Goal: Task Accomplishment & Management: Use online tool/utility

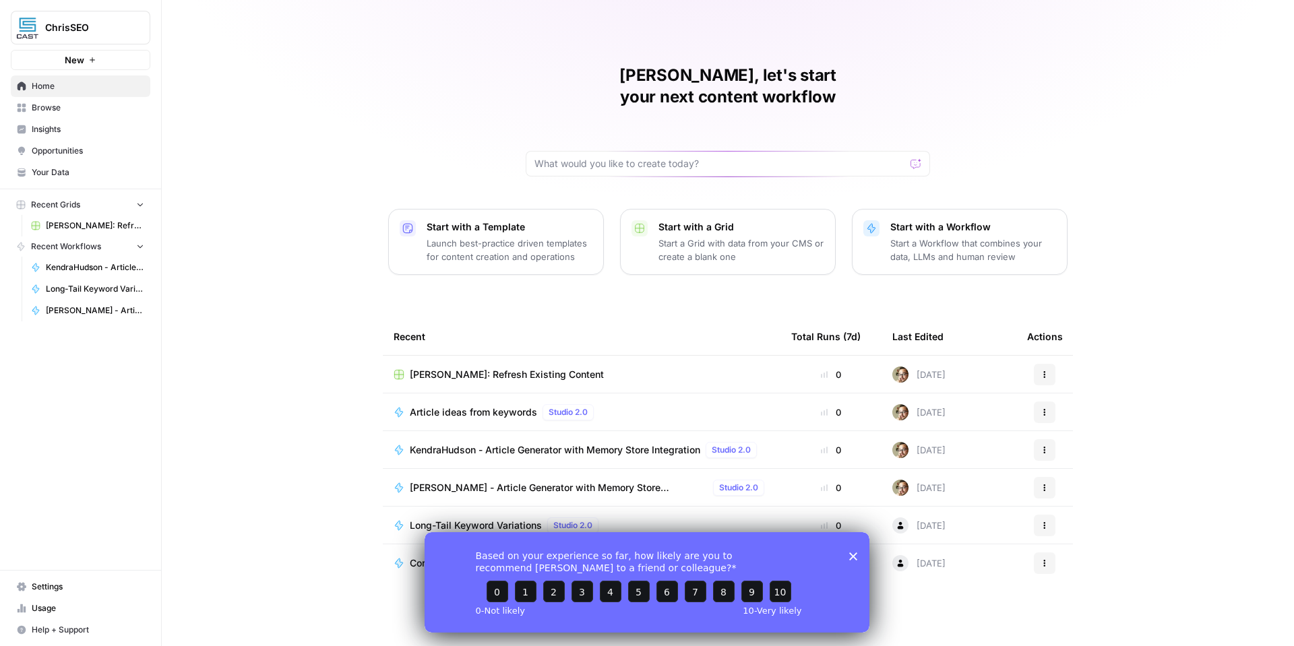
click at [853, 558] on icon "Close survey" at bounding box center [853, 556] width 8 height 8
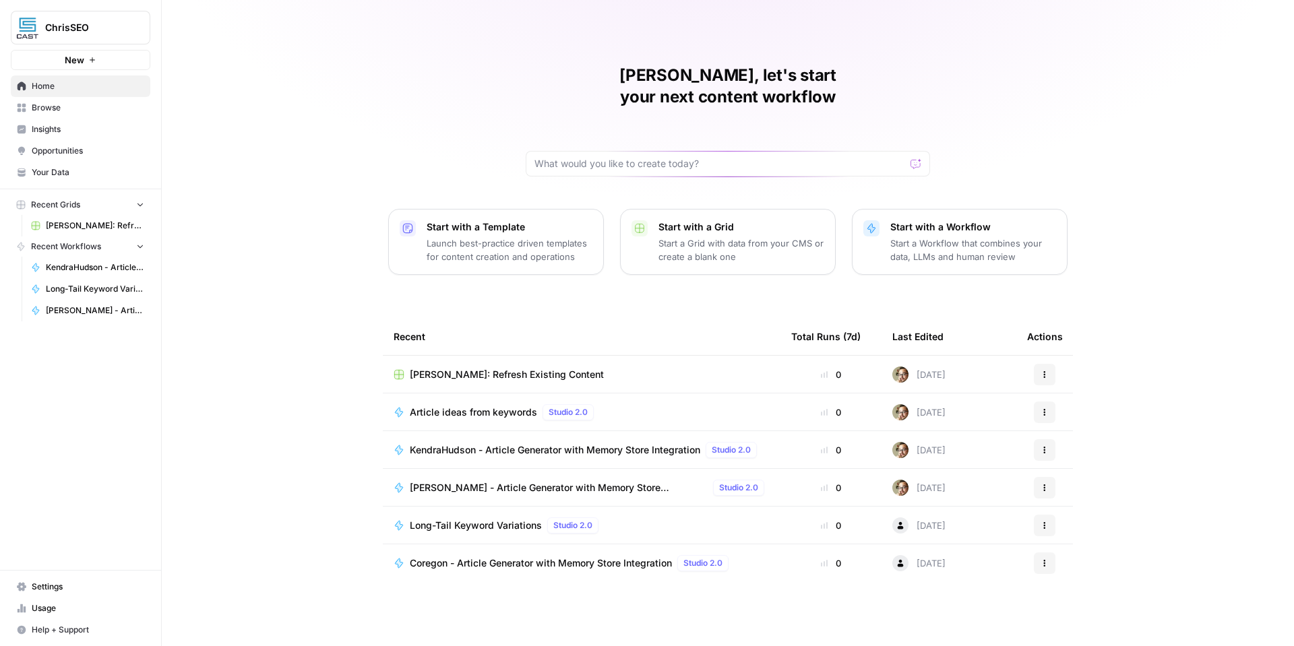
click at [457, 481] on span "[PERSON_NAME] - Article Generator with Memory Store Integration" at bounding box center [559, 487] width 298 height 13
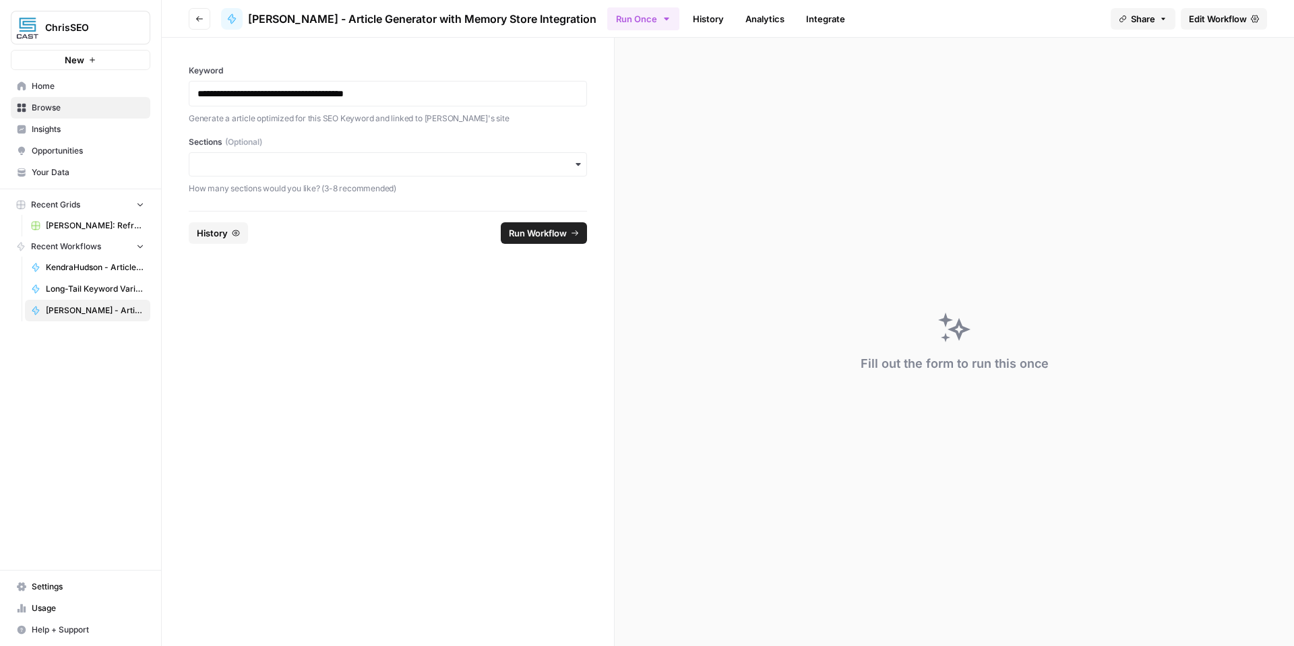
click at [1202, 18] on span "Edit Workflow" at bounding box center [1218, 18] width 58 height 13
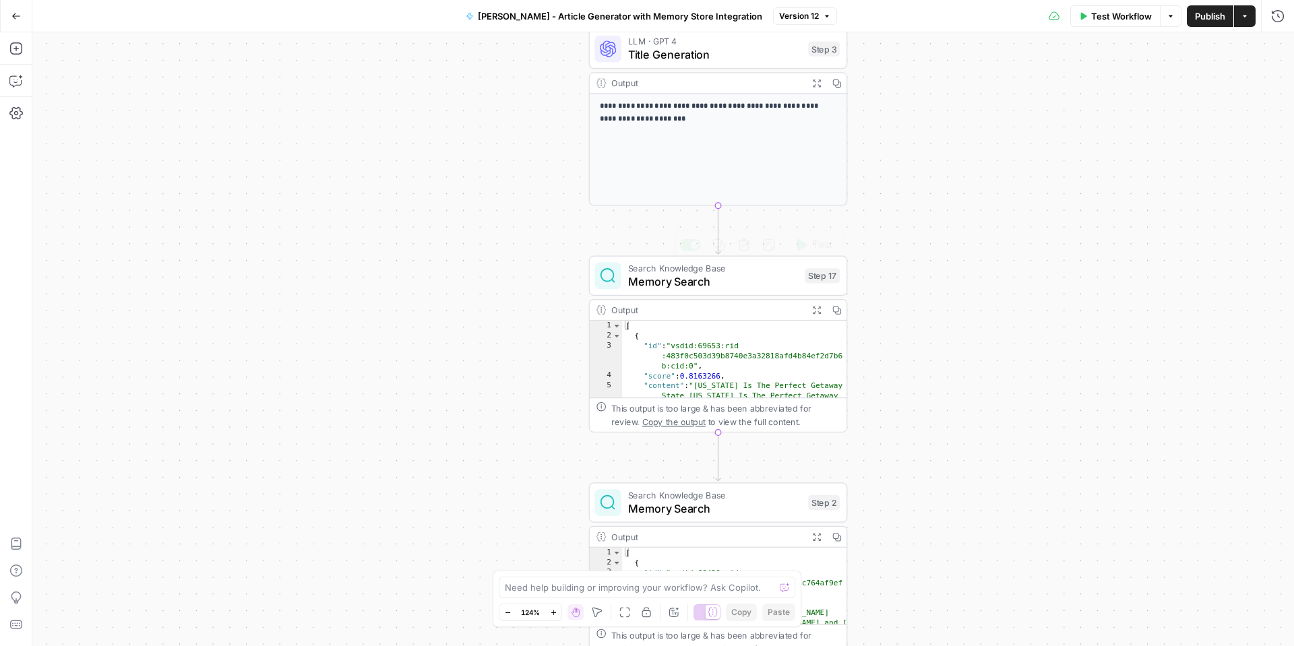
click at [751, 282] on span "Memory Search" at bounding box center [713, 282] width 171 height 17
type input "[PERSON_NAME]"
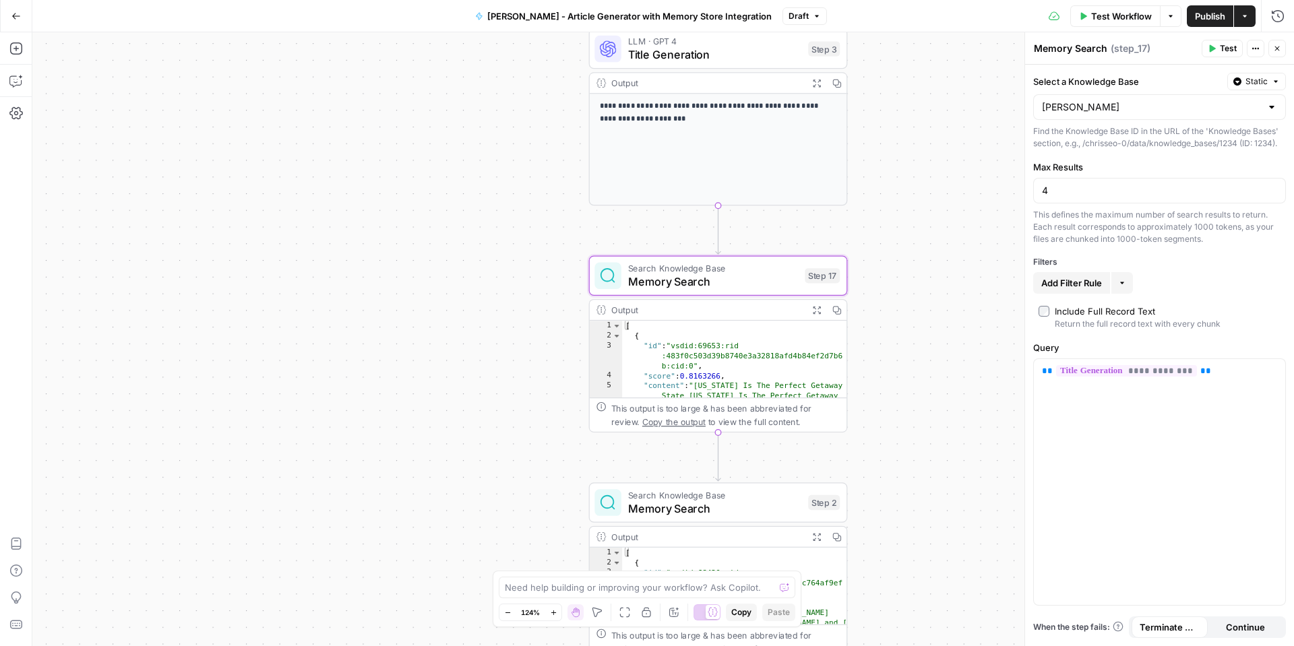
click at [12, 14] on icon "button" at bounding box center [15, 15] width 9 height 9
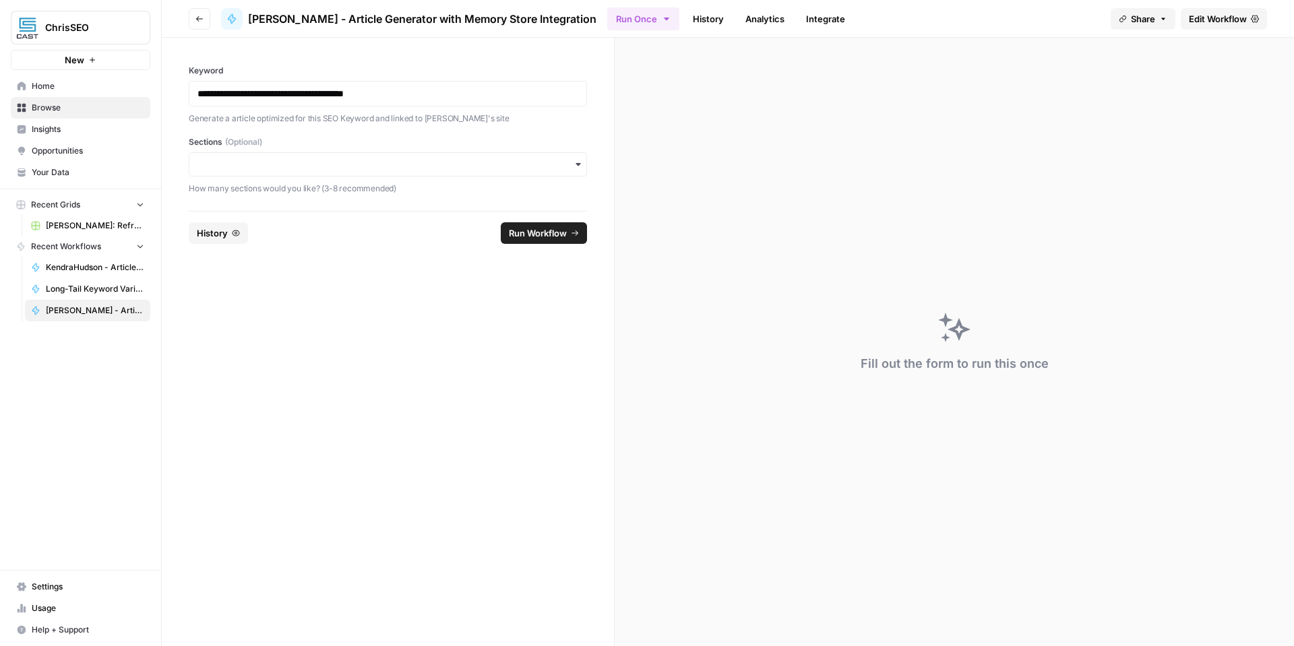
click at [37, 179] on link "Your Data" at bounding box center [81, 173] width 140 height 22
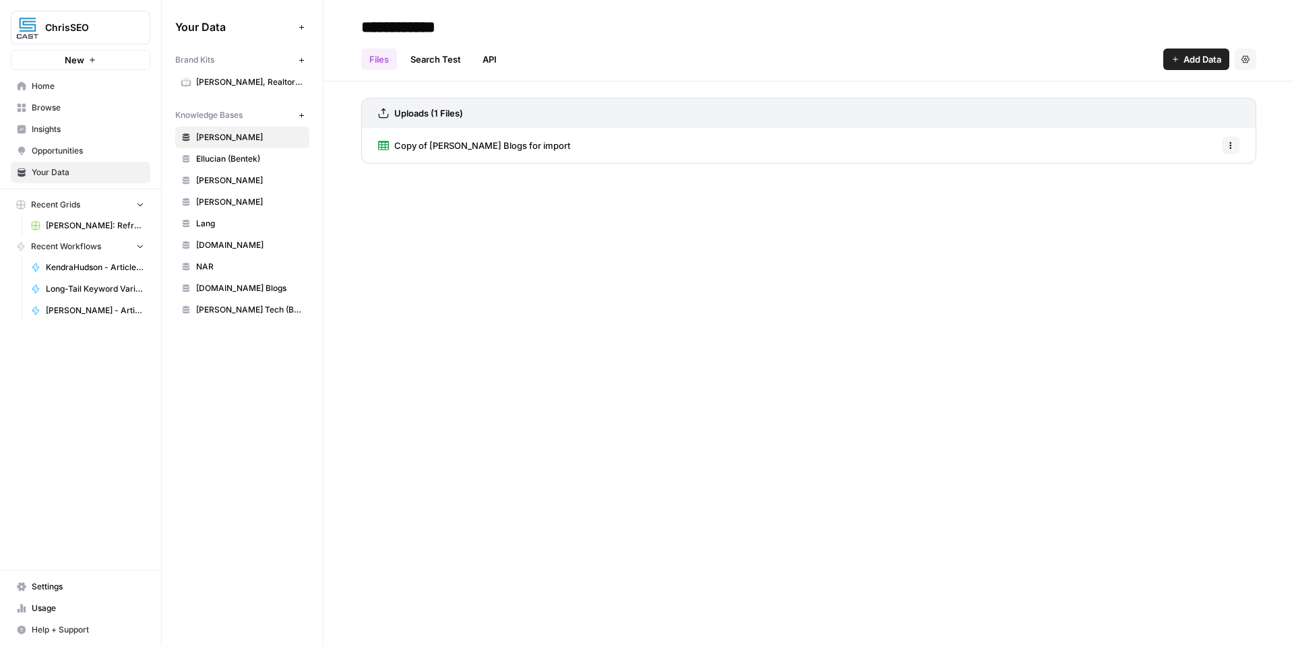
click at [252, 202] on span "[PERSON_NAME]" at bounding box center [249, 202] width 107 height 12
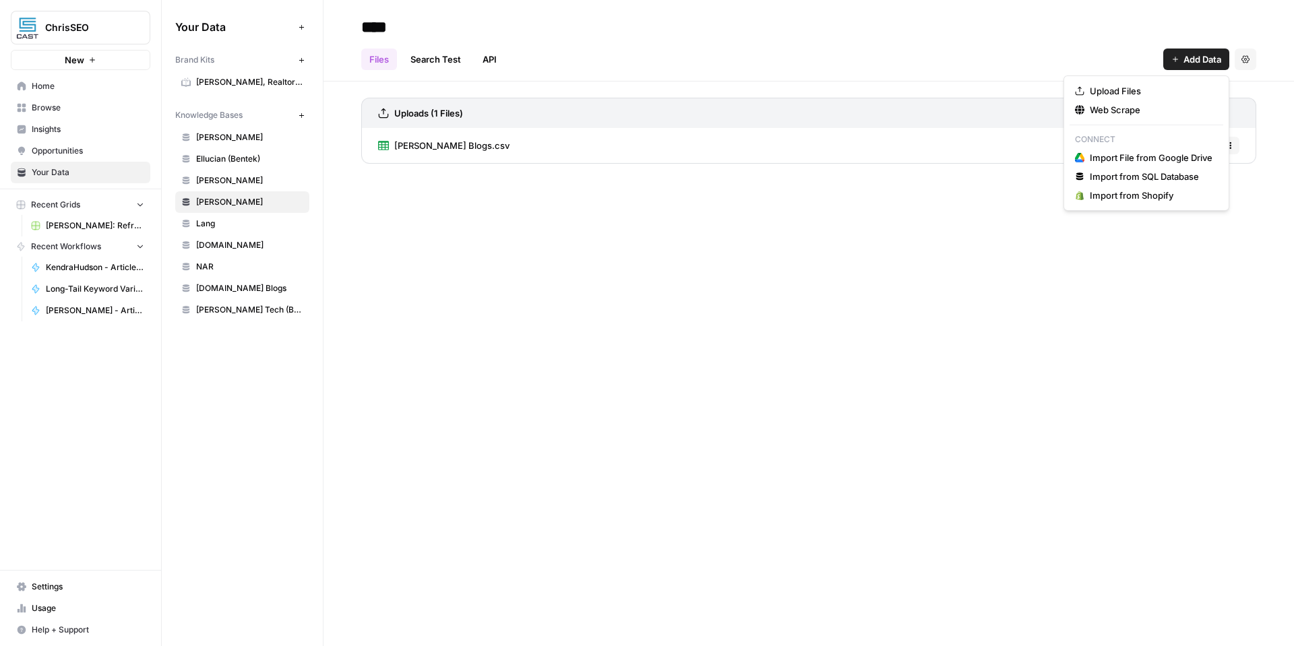
click at [1200, 60] on span "Add Data" at bounding box center [1203, 59] width 38 height 13
click at [1149, 106] on span "Web Scrape" at bounding box center [1151, 109] width 123 height 13
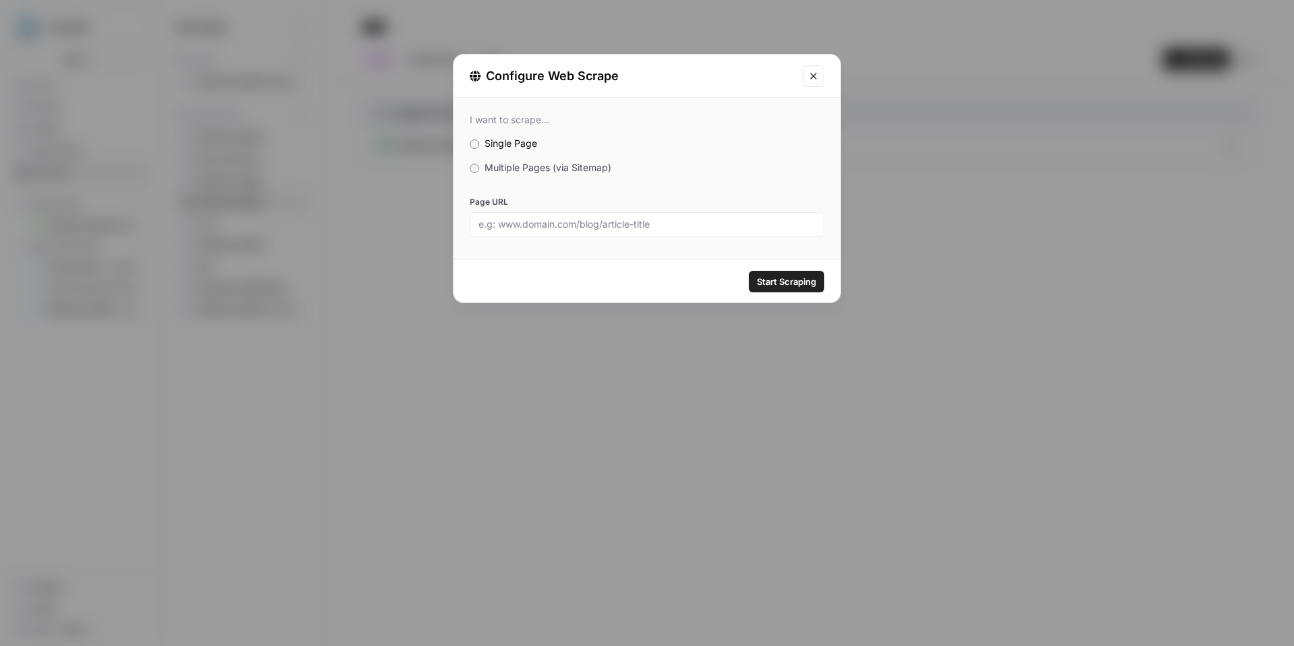
click at [587, 166] on span "Multiple Pages (via Sitemap)" at bounding box center [548, 167] width 127 height 11
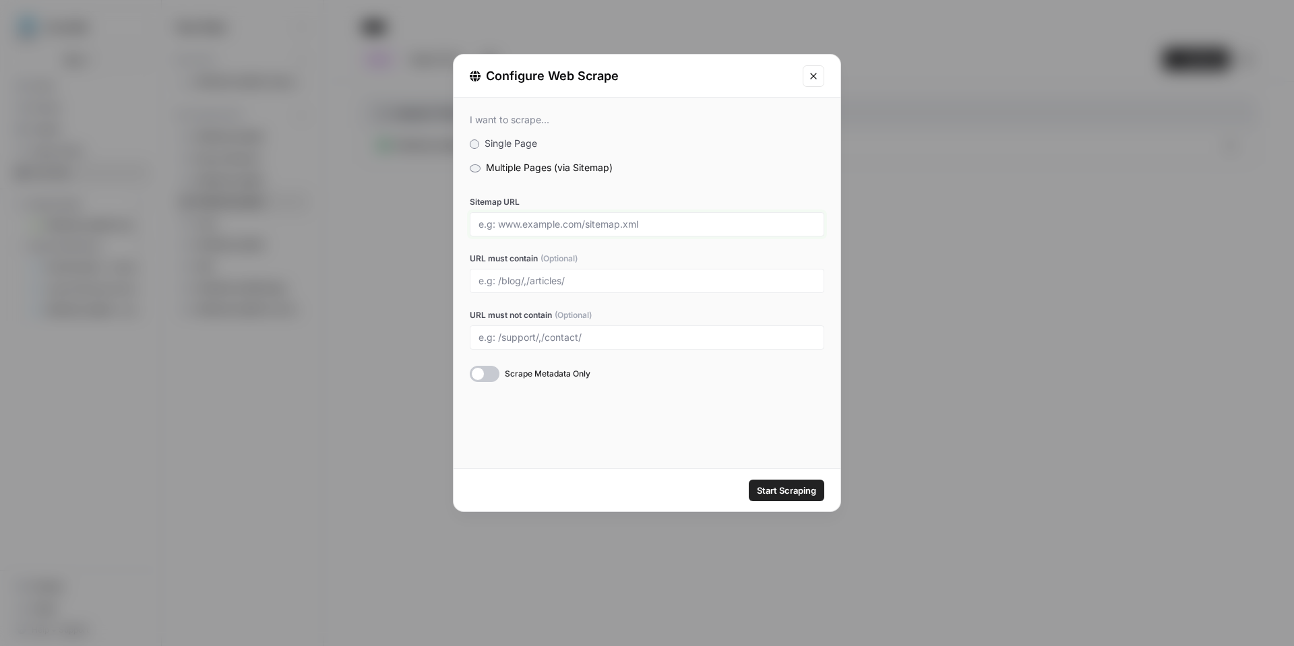
click at [597, 228] on input "Sitemap URL" at bounding box center [647, 224] width 337 height 12
paste input "https://www.performance-realestate.com/sitemap.xml"
type input "https://www.performance-realestate.com/sitemap.xml"
click at [553, 272] on div at bounding box center [647, 281] width 355 height 24
click at [619, 286] on input "URL must contain (Optional)" at bounding box center [647, 281] width 337 height 12
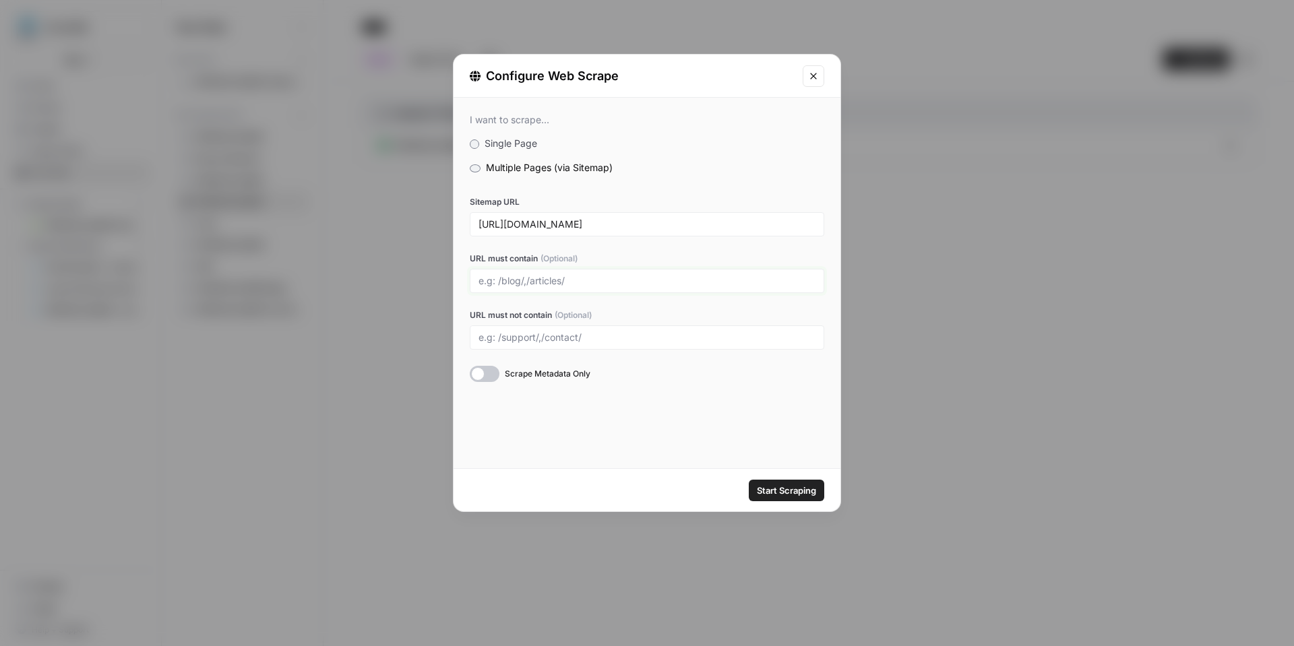
click at [619, 286] on input "URL must contain (Optional)" at bounding box center [647, 281] width 337 height 12
type input "/blog"
click at [668, 405] on div "I want to scrape... Single Page Multiple Pages (via Sitemap) Sitemap URL https:…" at bounding box center [647, 283] width 387 height 371
click at [799, 493] on span "Start Scraping" at bounding box center [786, 490] width 59 height 13
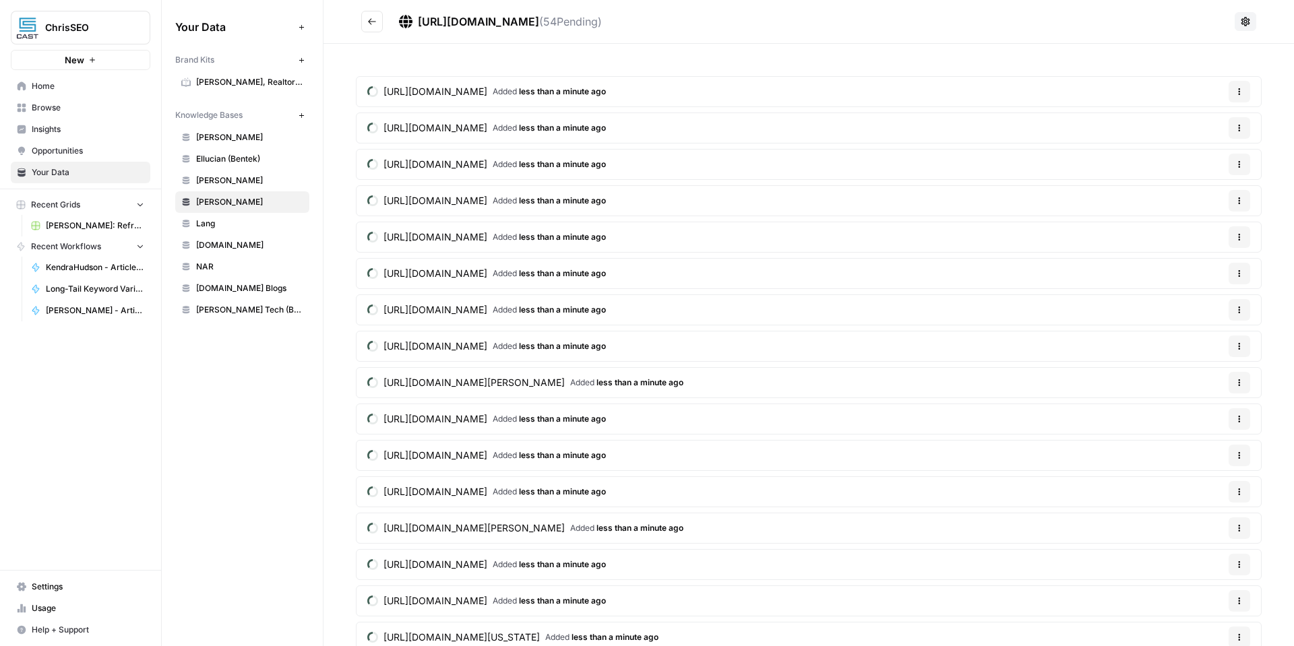
click at [367, 21] on icon "Go back" at bounding box center [371, 21] width 9 height 9
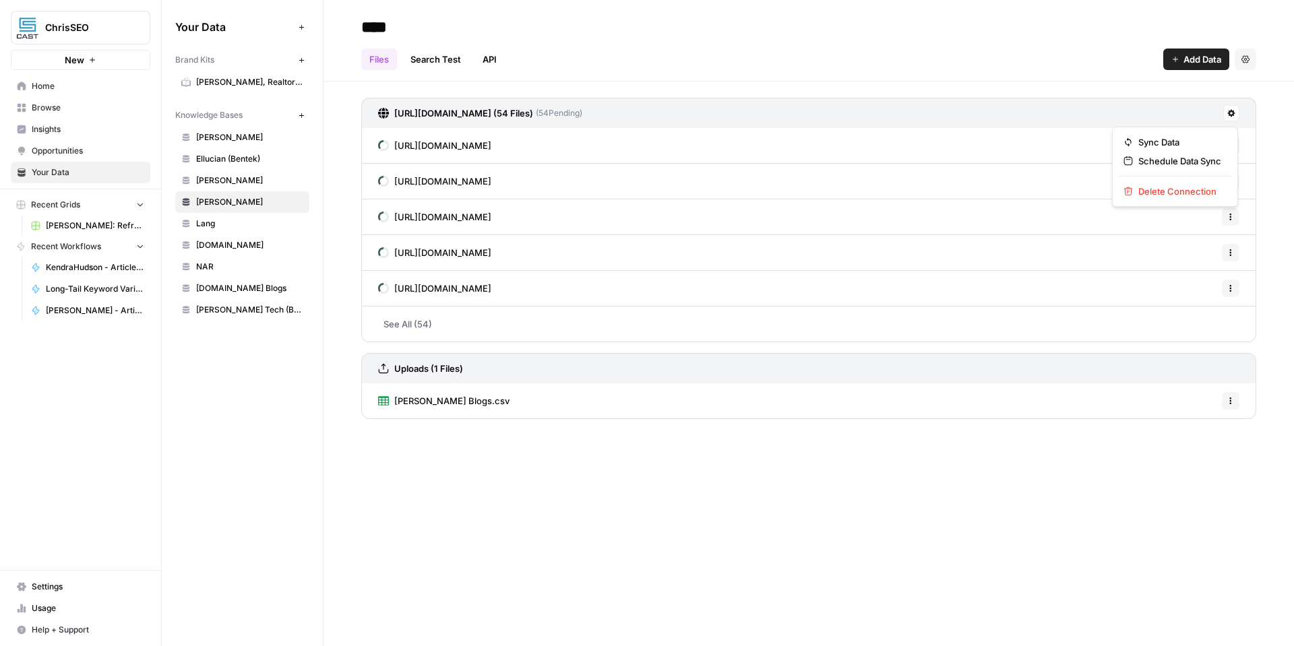
click at [1235, 110] on icon at bounding box center [1231, 113] width 8 height 8
click at [1192, 162] on span "Schedule Data Sync" at bounding box center [1179, 160] width 83 height 13
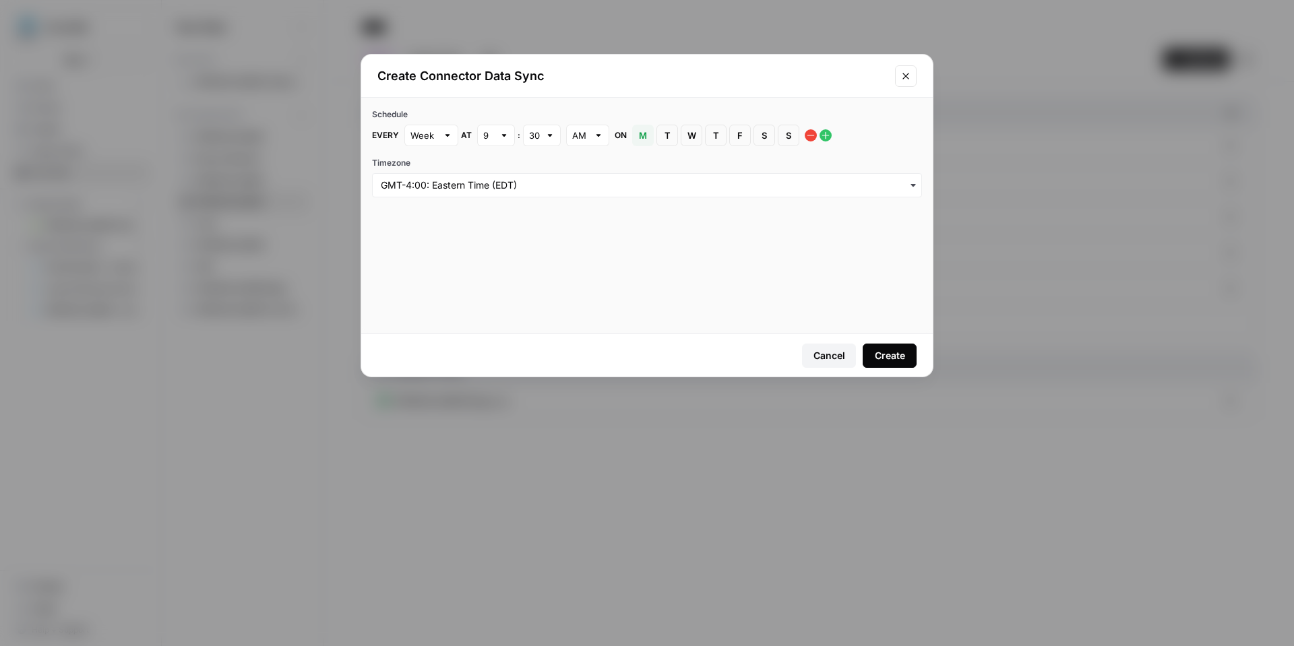
click at [892, 357] on div "Create" at bounding box center [890, 355] width 30 height 13
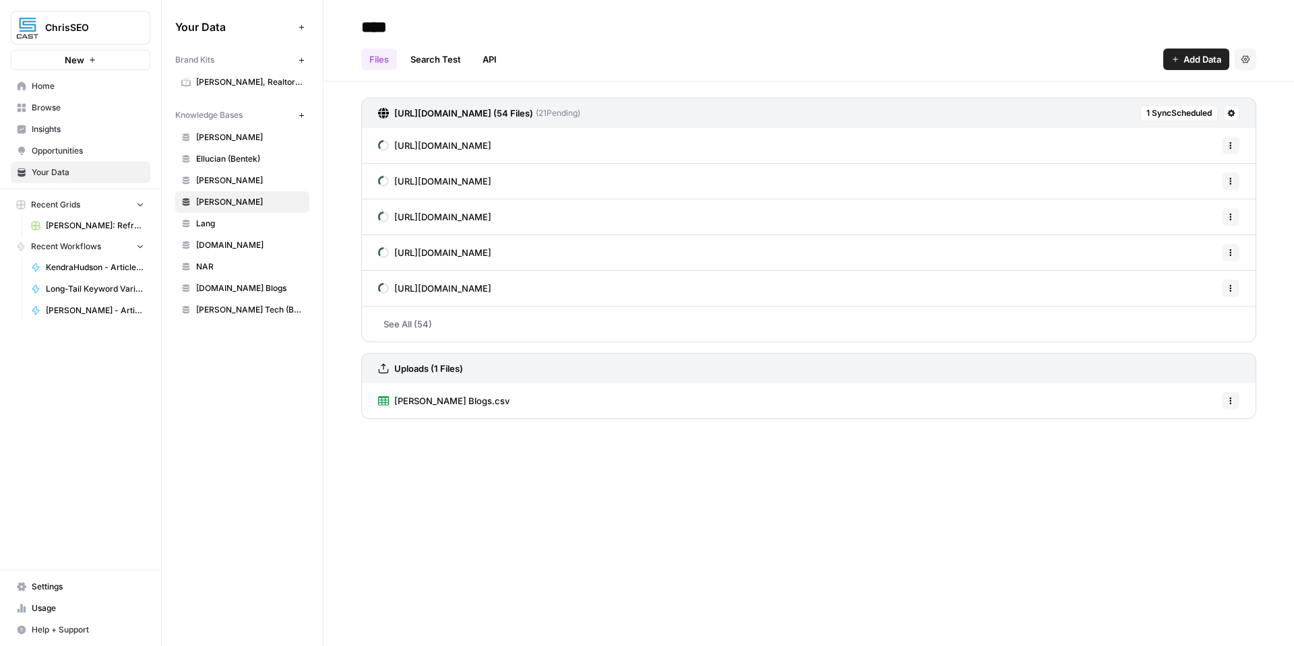
click at [435, 398] on span "Kuhl Blogs.csv" at bounding box center [451, 400] width 115 height 13
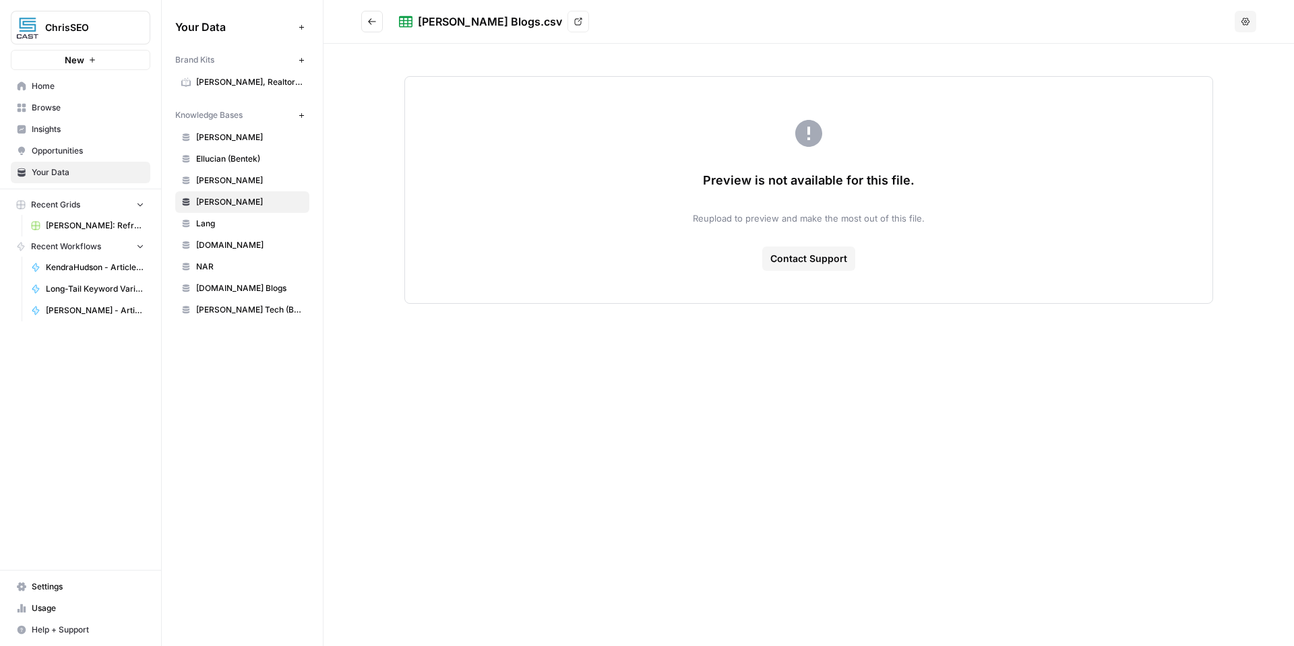
click at [371, 19] on icon "Go back" at bounding box center [371, 21] width 9 height 9
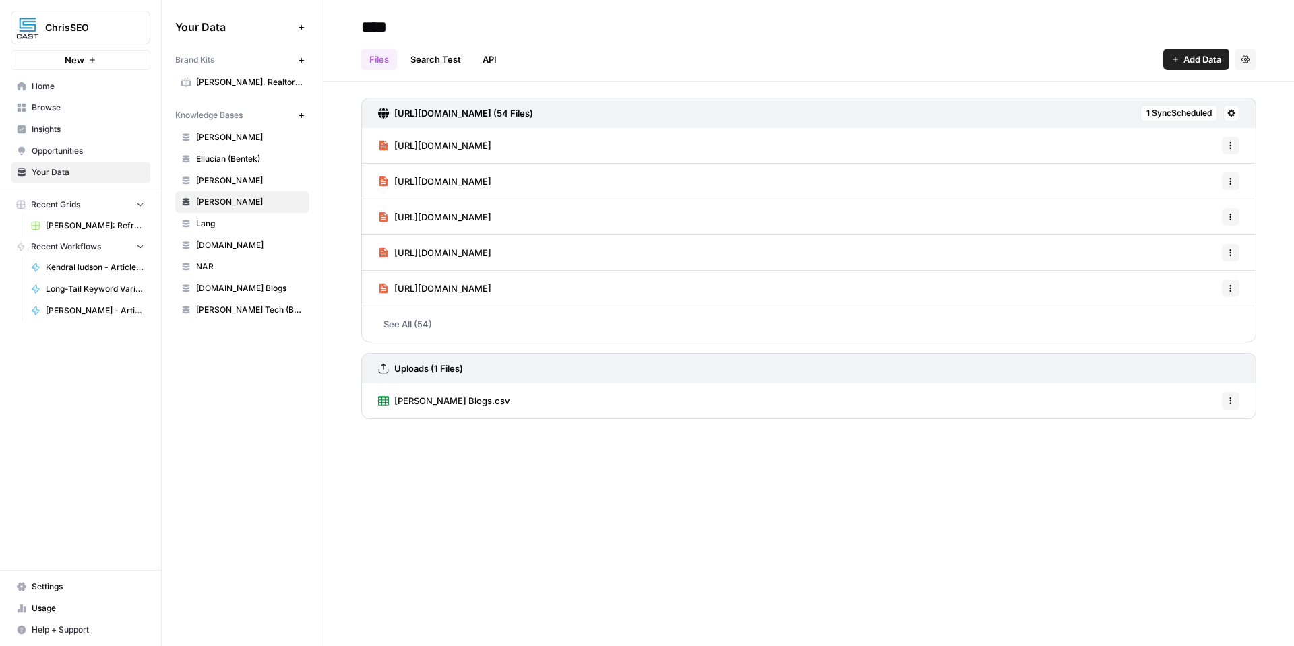
click at [82, 90] on span "Home" at bounding box center [88, 86] width 113 height 12
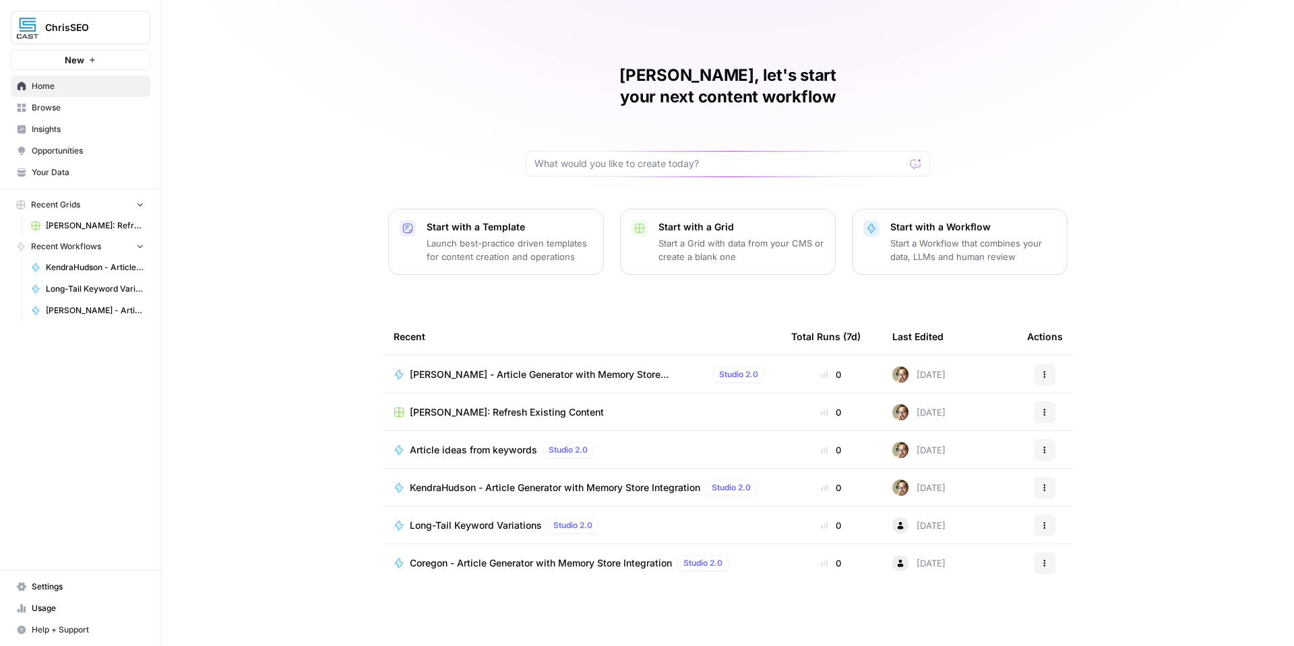
click at [508, 368] on span "[PERSON_NAME] - Article Generator with Memory Store Integration" at bounding box center [559, 374] width 298 height 13
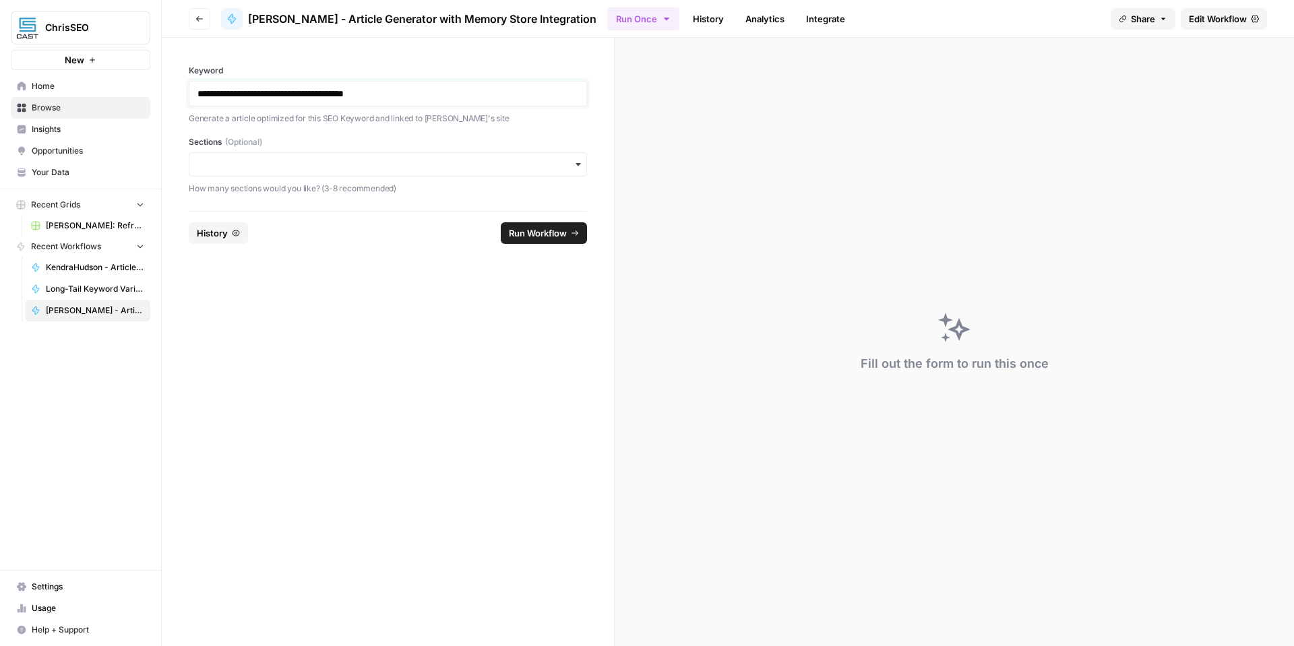
click at [412, 94] on p "**********" at bounding box center [387, 93] width 381 height 13
click at [513, 186] on p "How many sections would you like? (3-8 recommended)" at bounding box center [388, 188] width 398 height 13
click at [519, 169] on input "Sections (Optional)" at bounding box center [387, 164] width 381 height 13
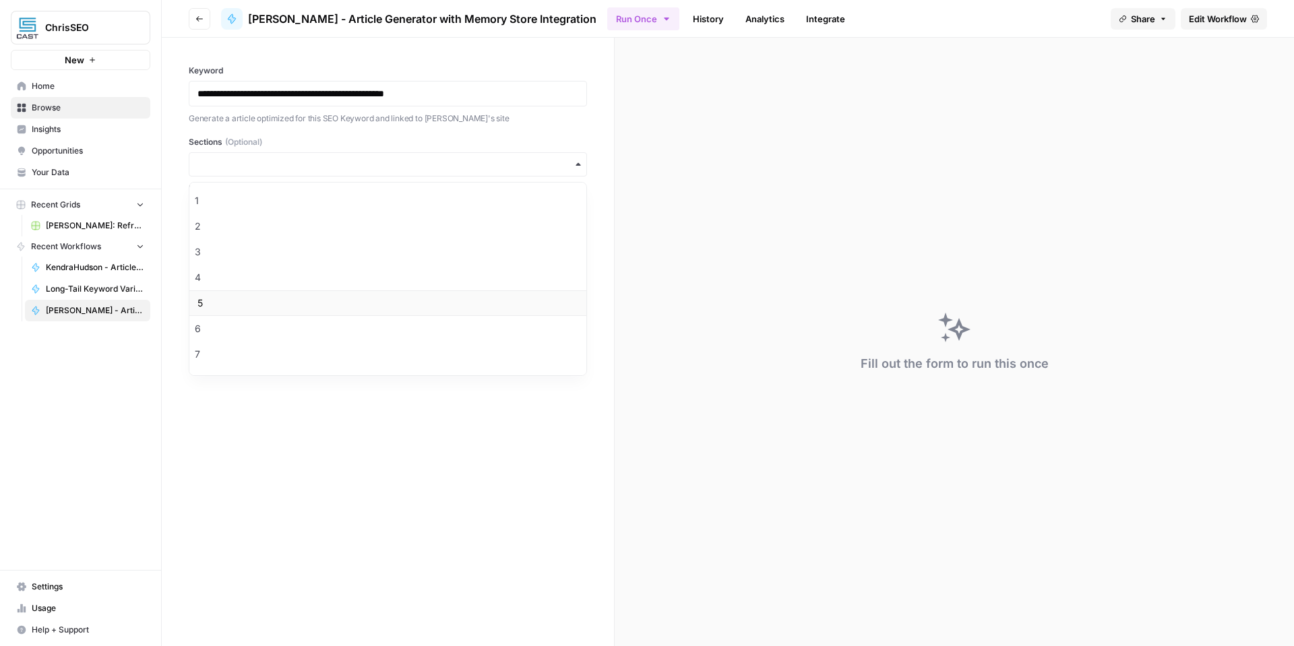
scroll to position [74, 0]
click at [381, 358] on div "10" at bounding box center [387, 357] width 397 height 26
click at [569, 294] on form "**********" at bounding box center [388, 342] width 453 height 609
click at [549, 240] on button "Run Workflow" at bounding box center [544, 233] width 86 height 22
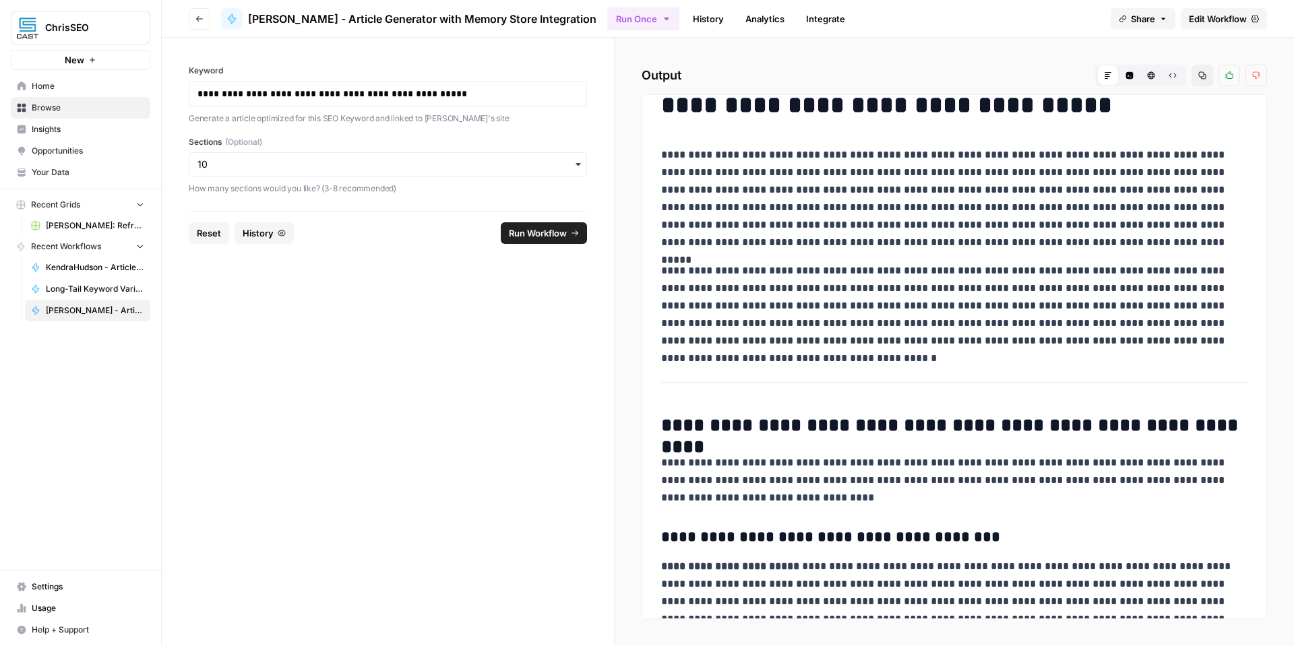
scroll to position [0, 0]
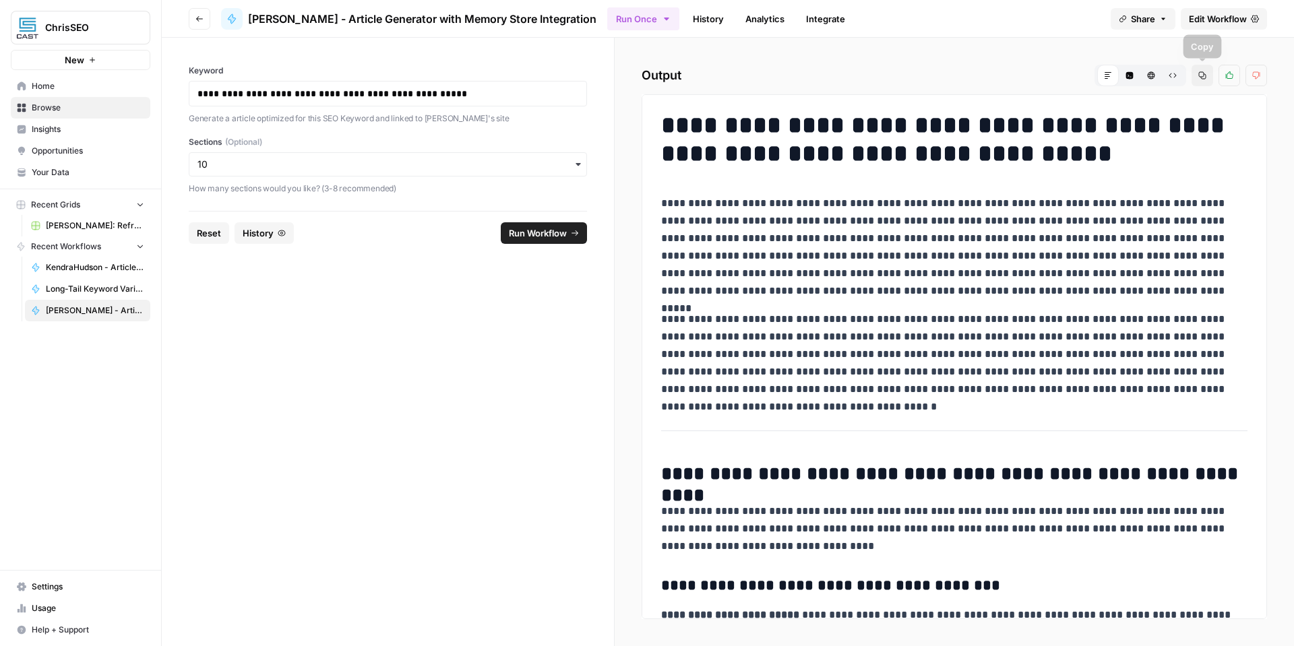
click at [1197, 76] on button "Copy" at bounding box center [1203, 76] width 22 height 22
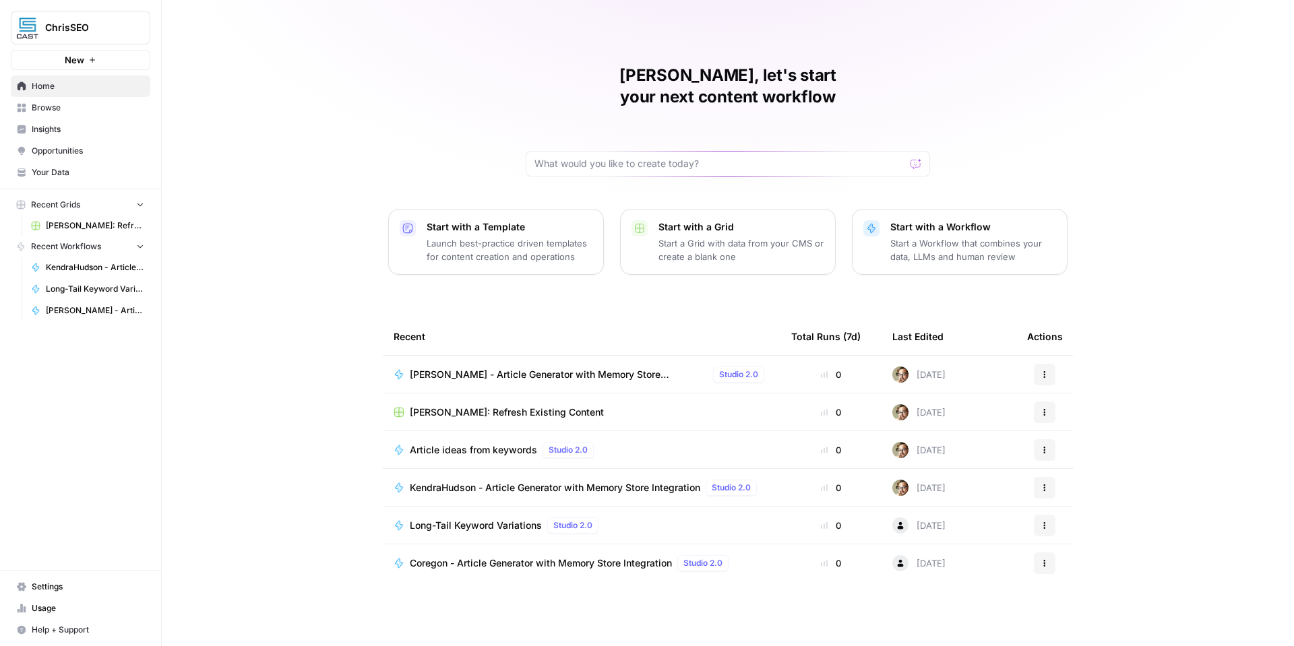
click at [534, 481] on span "KendraHudson - Article Generator with Memory Store Integration" at bounding box center [555, 487] width 290 height 13
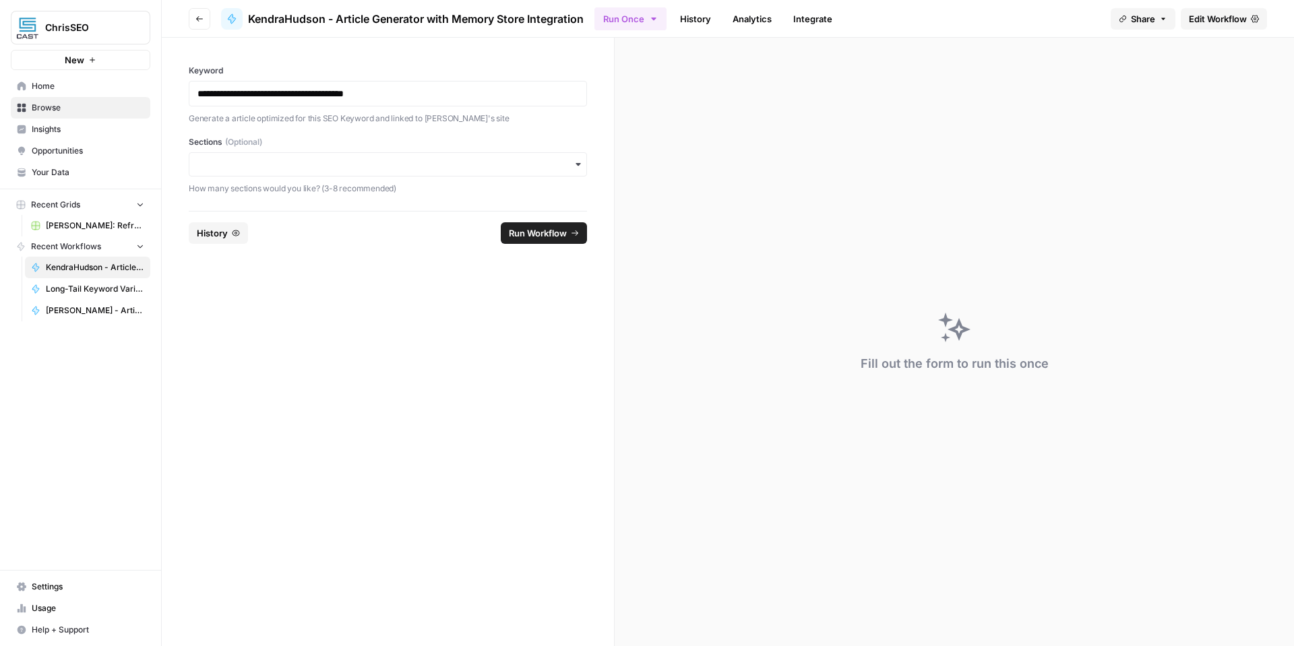
click at [1220, 17] on span "Edit Workflow" at bounding box center [1218, 18] width 58 height 13
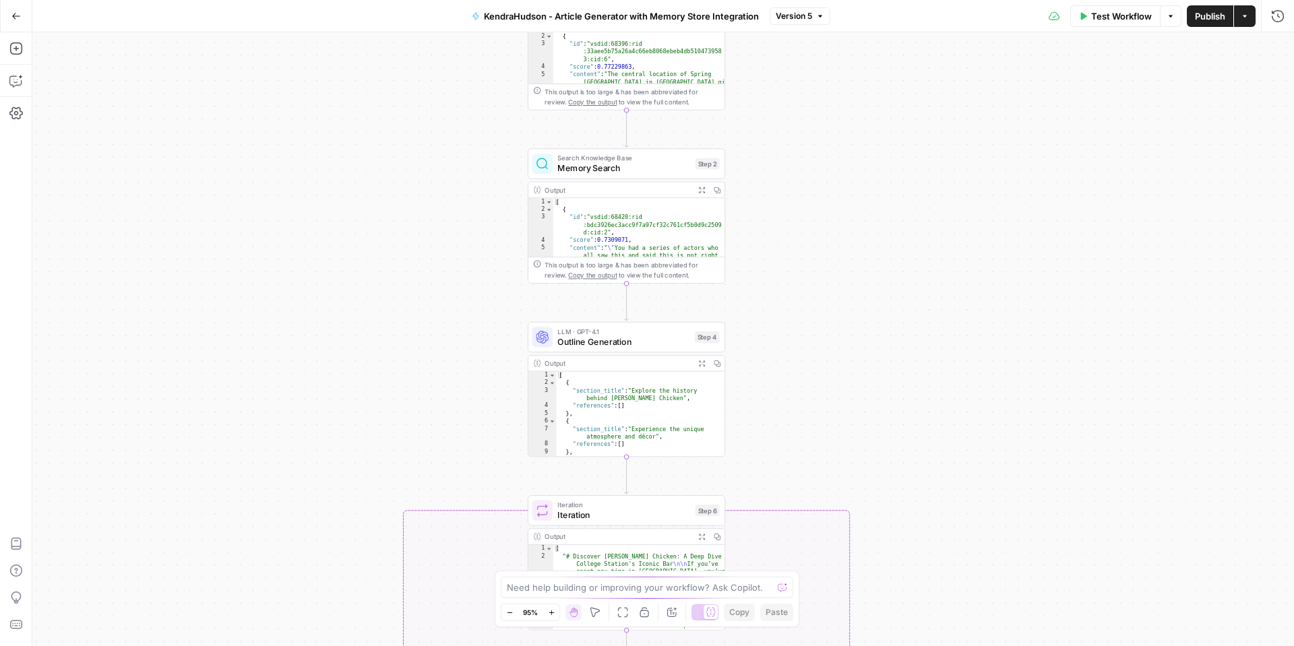
click at [658, 170] on span "Memory Search" at bounding box center [623, 168] width 133 height 13
type input "NAR"
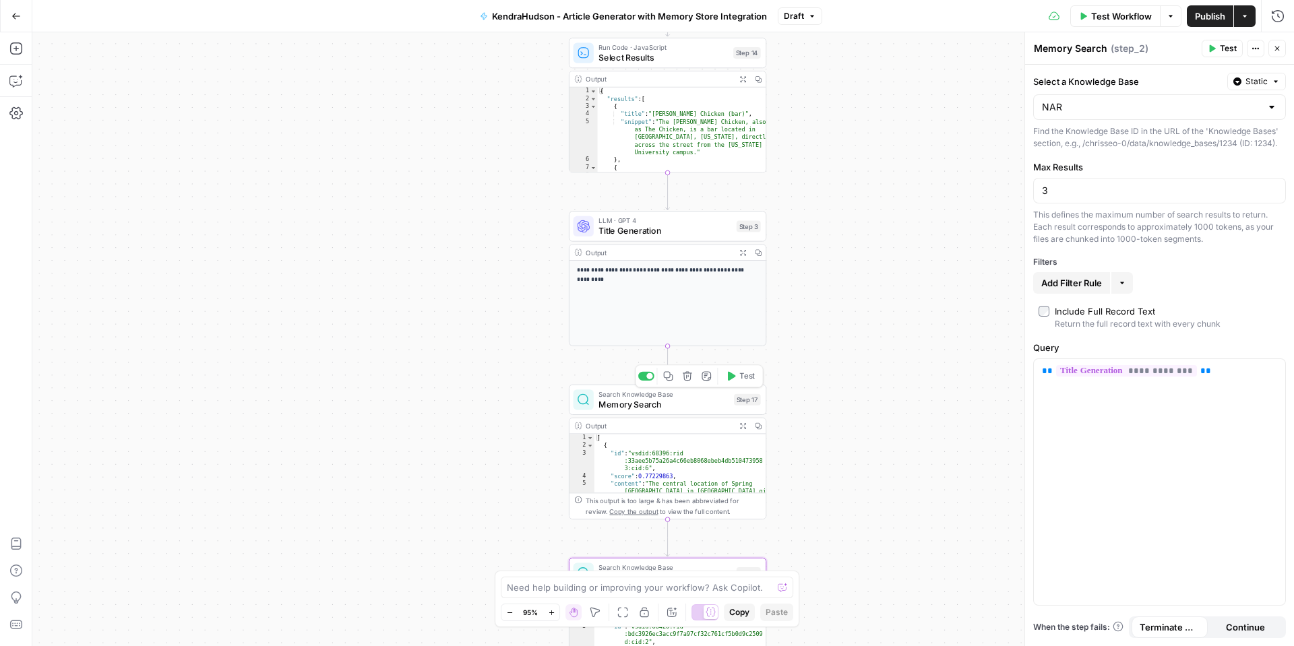
click at [692, 402] on span "Memory Search" at bounding box center [664, 404] width 130 height 13
click at [16, 17] on icon "button" at bounding box center [15, 15] width 9 height 9
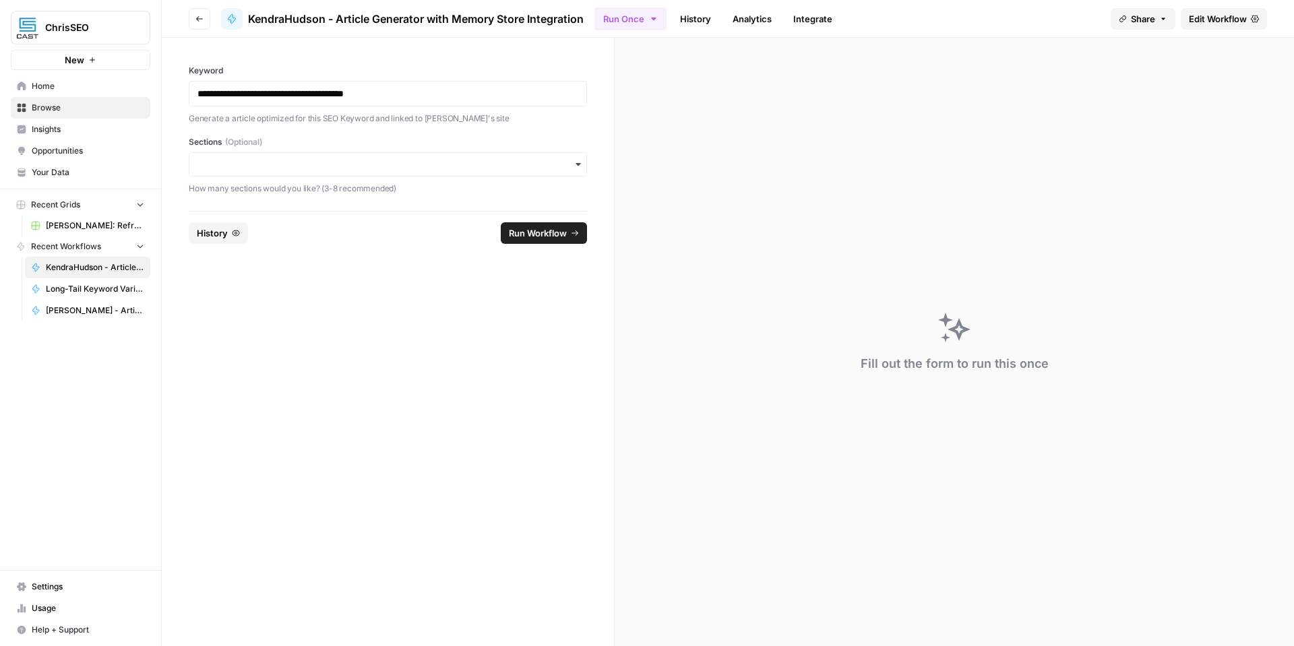
click at [64, 175] on span "Your Data" at bounding box center [88, 172] width 113 height 12
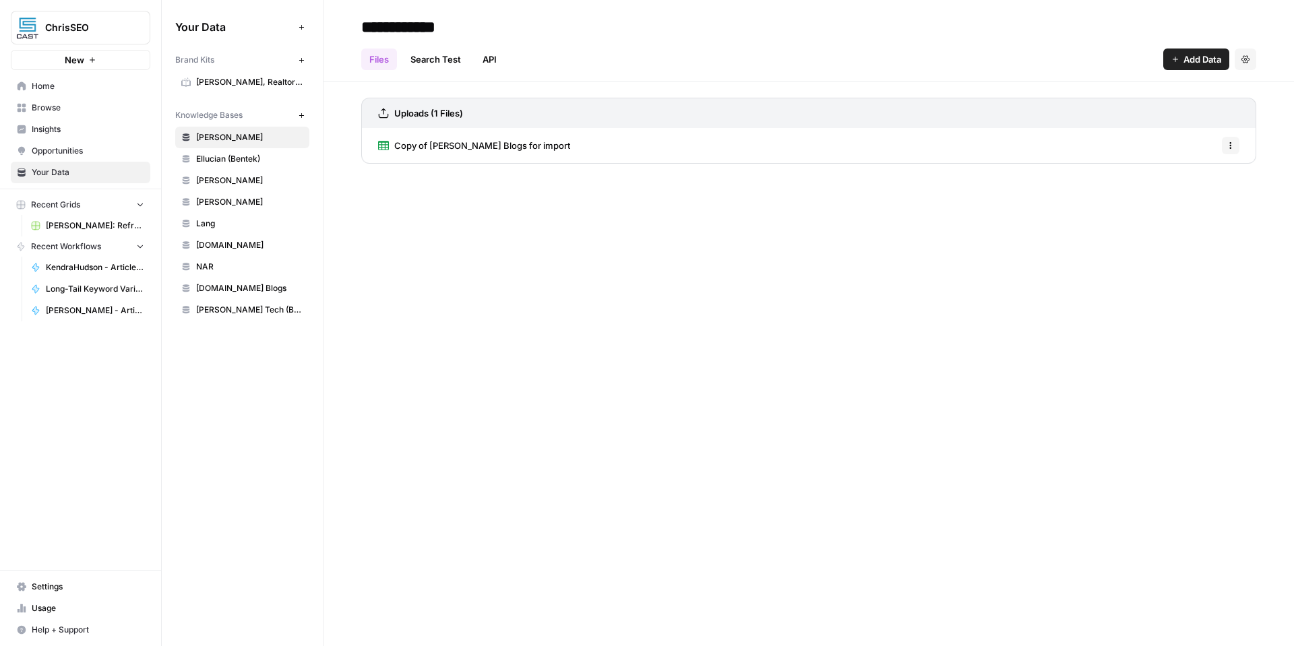
click at [251, 182] on span "[PERSON_NAME]" at bounding box center [249, 181] width 107 height 12
click at [1199, 61] on span "Add Data" at bounding box center [1203, 59] width 38 height 13
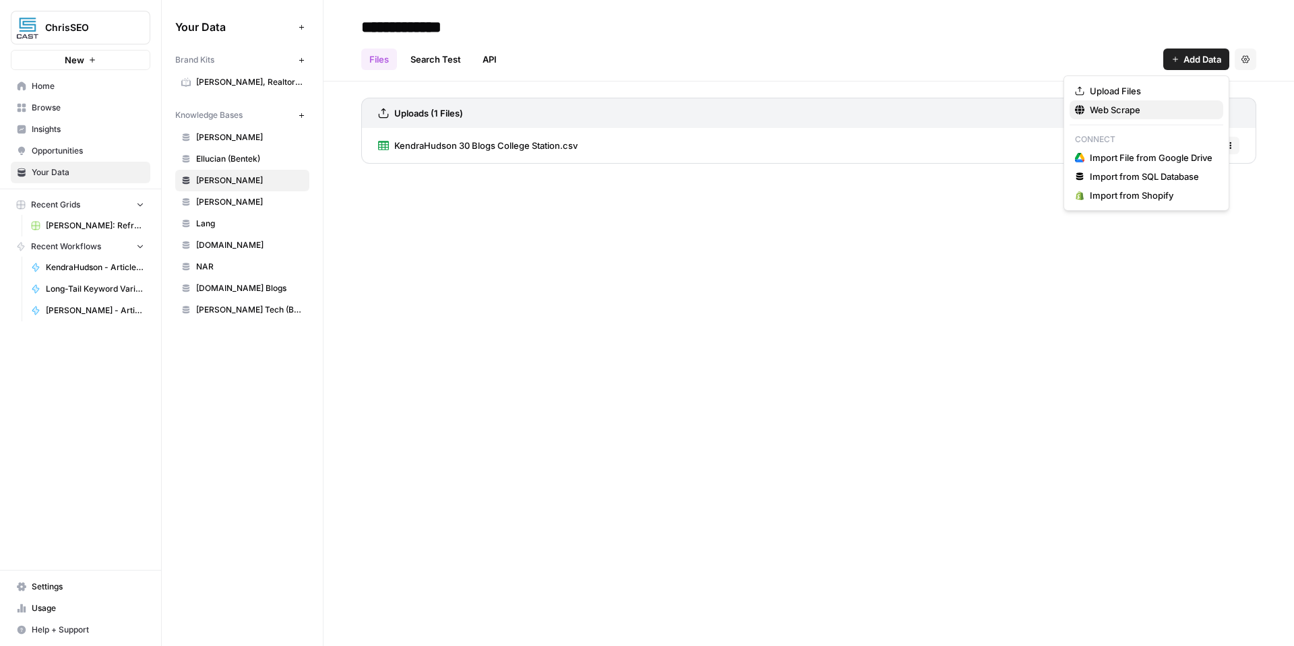
click at [1132, 108] on span "Web Scrape" at bounding box center [1151, 109] width 123 height 13
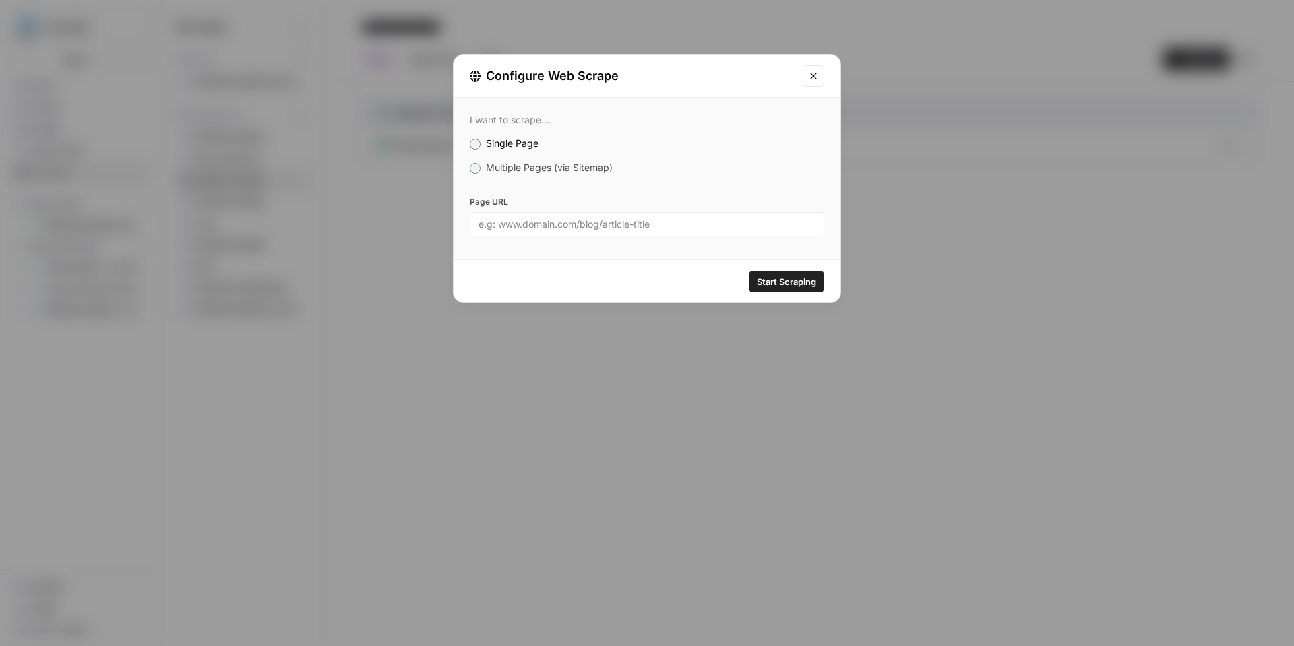
click at [621, 173] on label "Multiple Pages (via Sitemap)" at bounding box center [647, 167] width 355 height 13
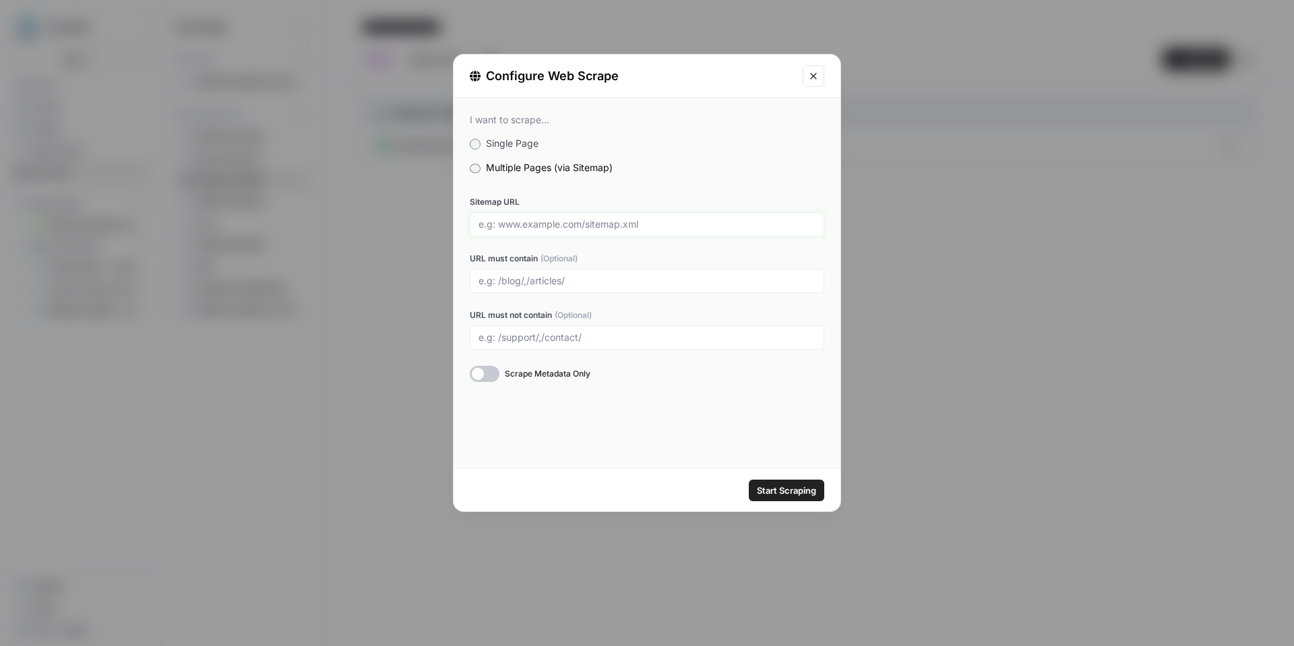
click at [632, 218] on input "Sitemap URL" at bounding box center [647, 224] width 337 height 12
paste input "[URL][DOMAIN_NAME]"
type input "[URL][DOMAIN_NAME]"
click at [757, 166] on label "Multiple Pages (via Sitemap)" at bounding box center [647, 167] width 355 height 13
click at [803, 503] on div "Start Scraping" at bounding box center [647, 490] width 387 height 42
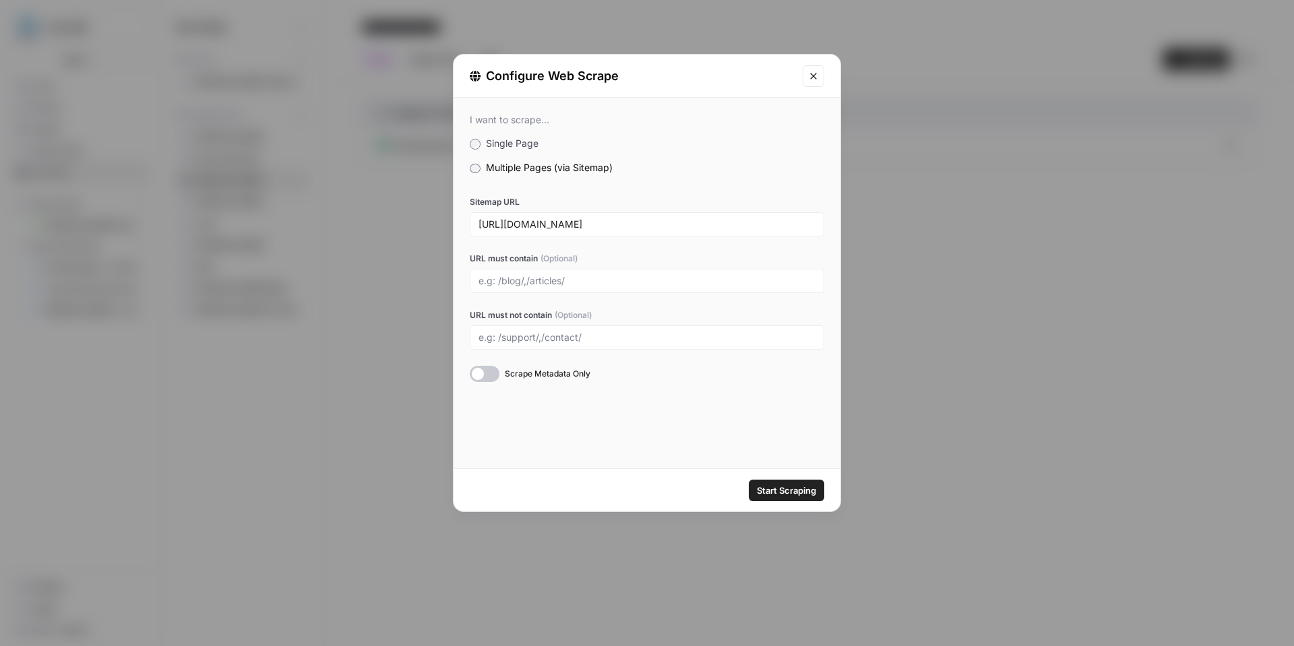
click at [803, 496] on span "Start Scraping" at bounding box center [786, 490] width 59 height 13
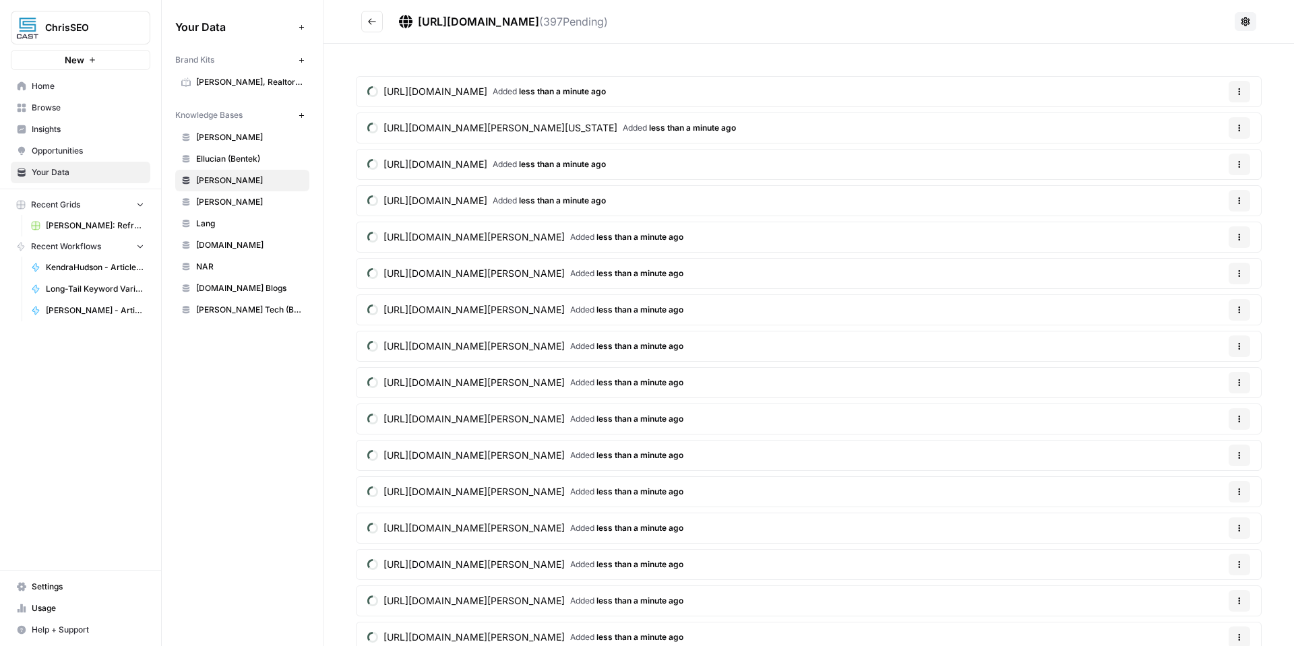
click at [1245, 28] on button at bounding box center [1246, 21] width 22 height 19
click at [1189, 70] on span "Schedule Data Sync" at bounding box center [1196, 70] width 83 height 13
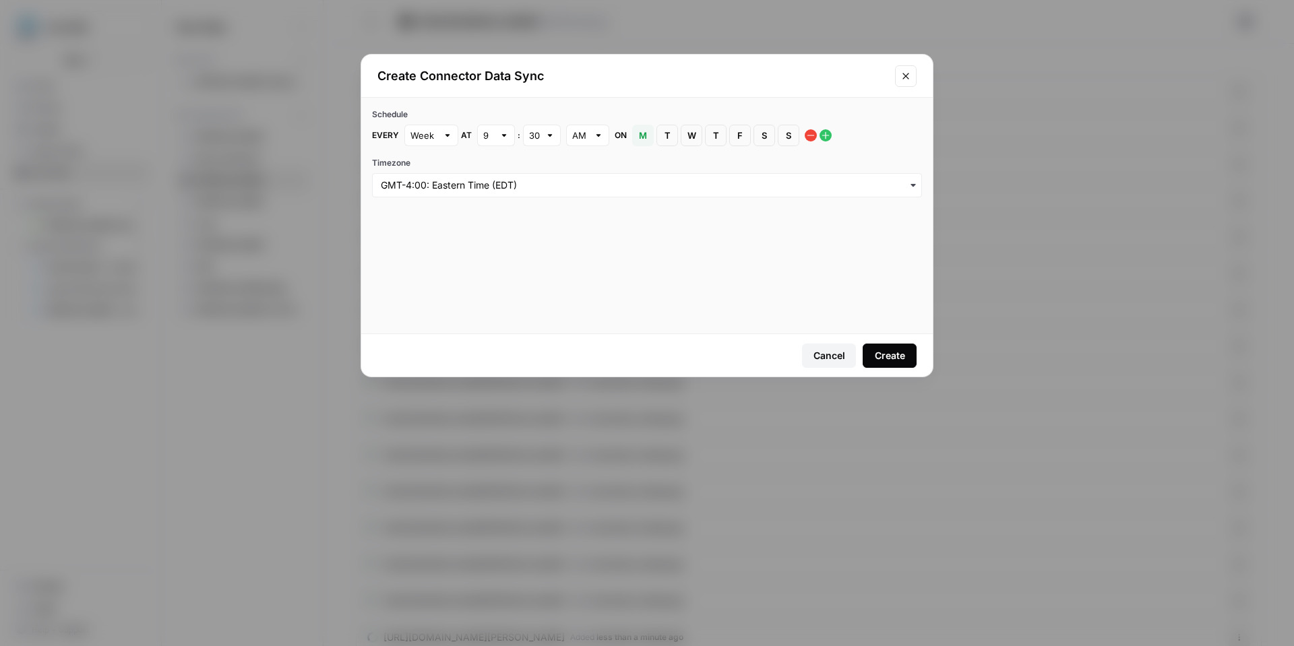
click at [900, 363] on button "Create" at bounding box center [890, 356] width 54 height 24
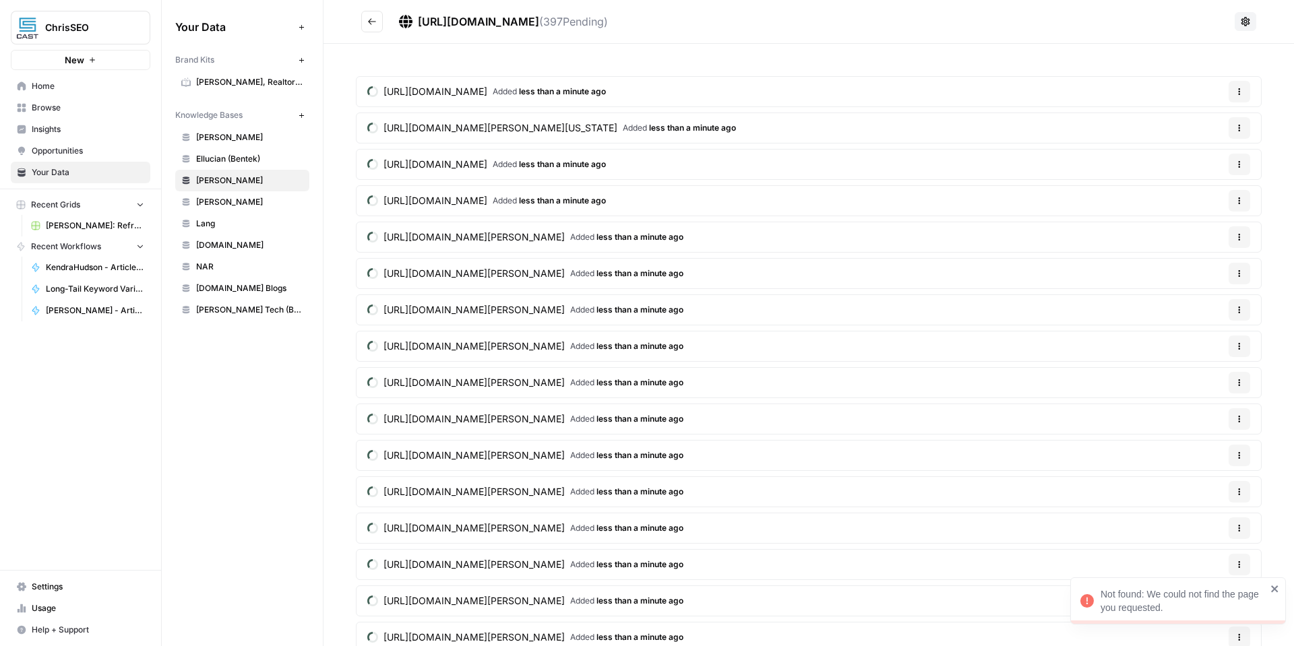
click at [379, 19] on button "Go back" at bounding box center [372, 22] width 22 height 22
